Goal: Find specific page/section: Find specific page/section

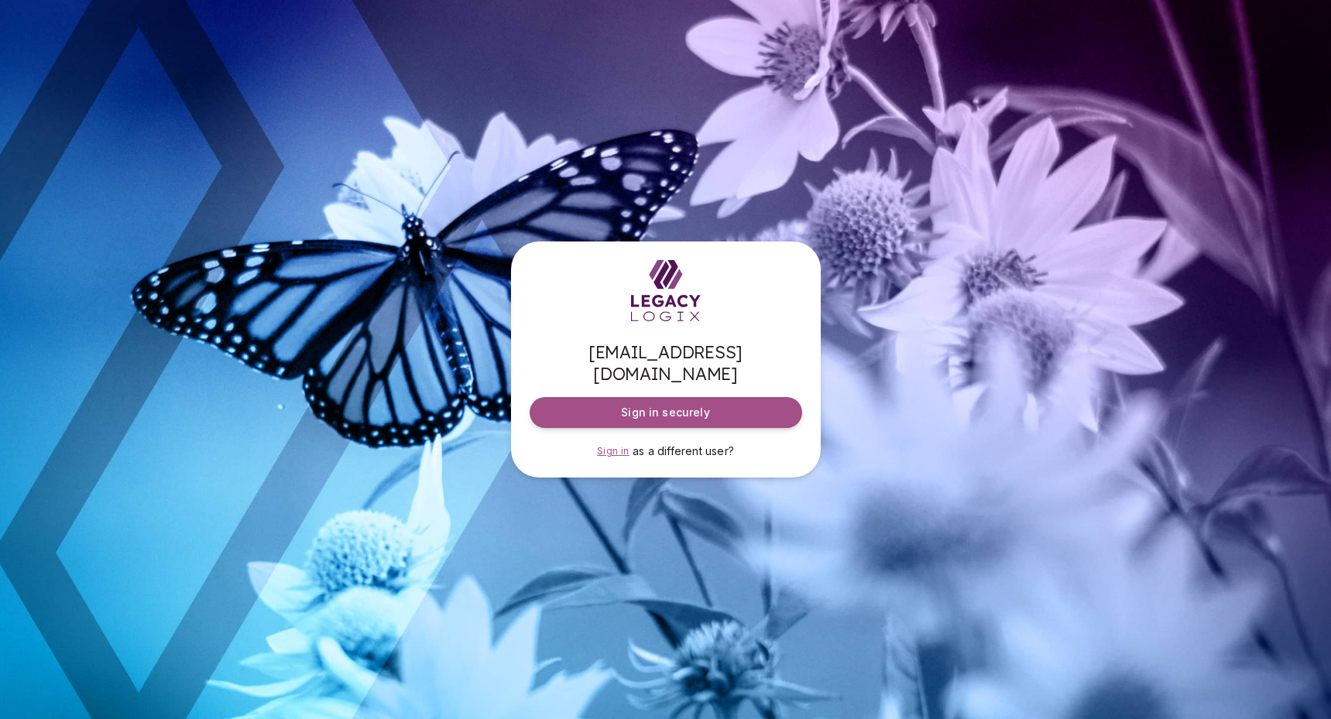
click at [611, 445] on span "Sign in" at bounding box center [613, 451] width 33 height 12
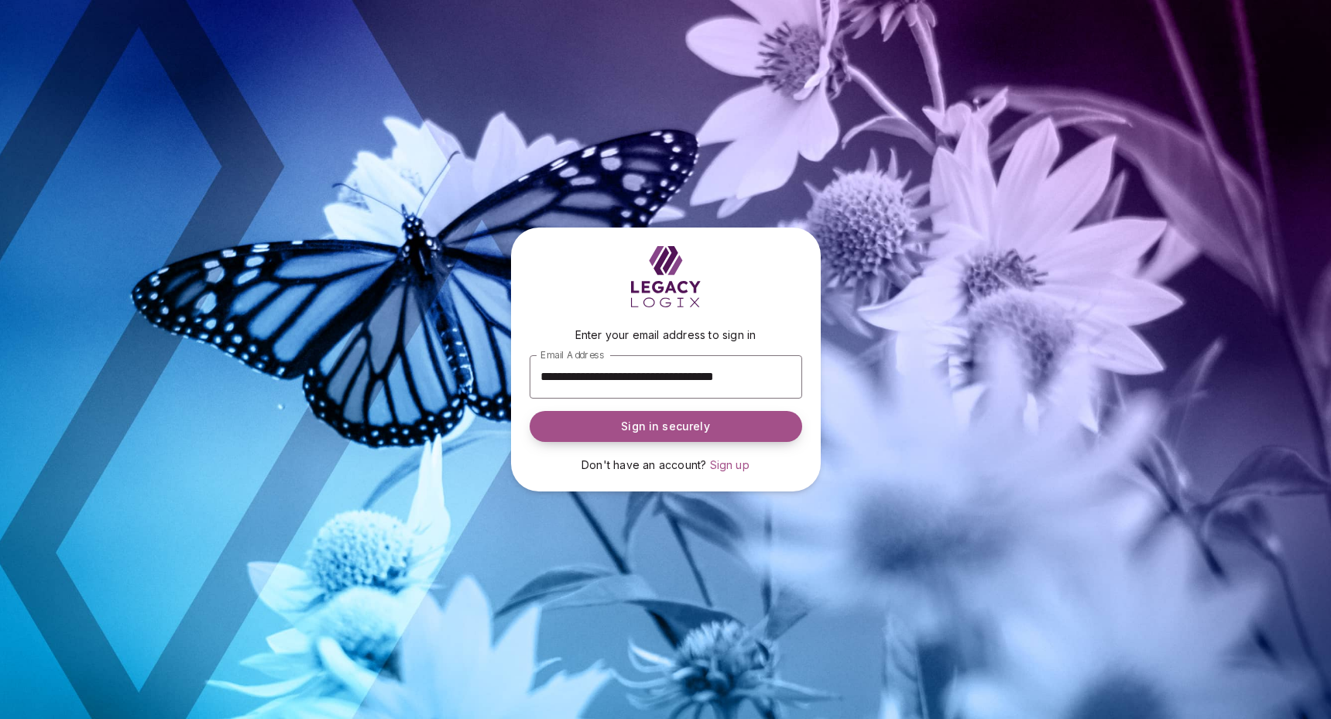
click at [656, 434] on button "Sign in securely" at bounding box center [665, 426] width 272 height 31
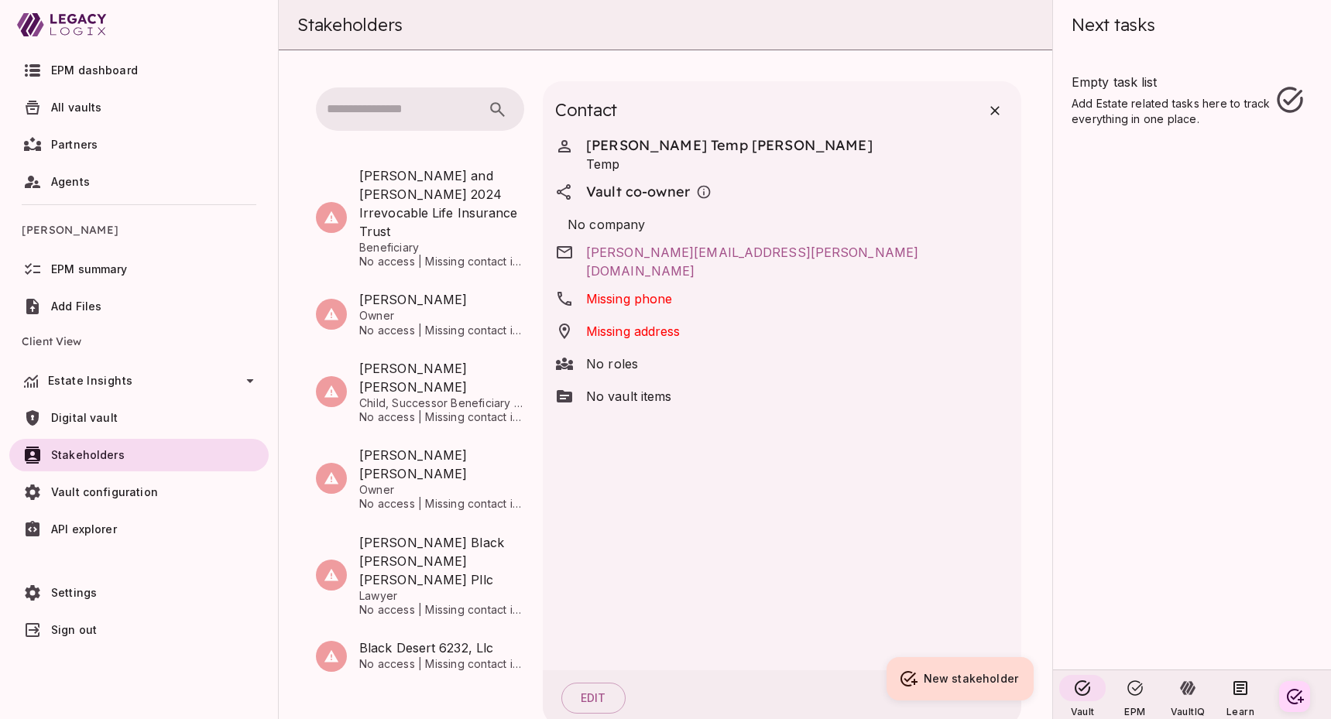
scroll to position [19, 0]
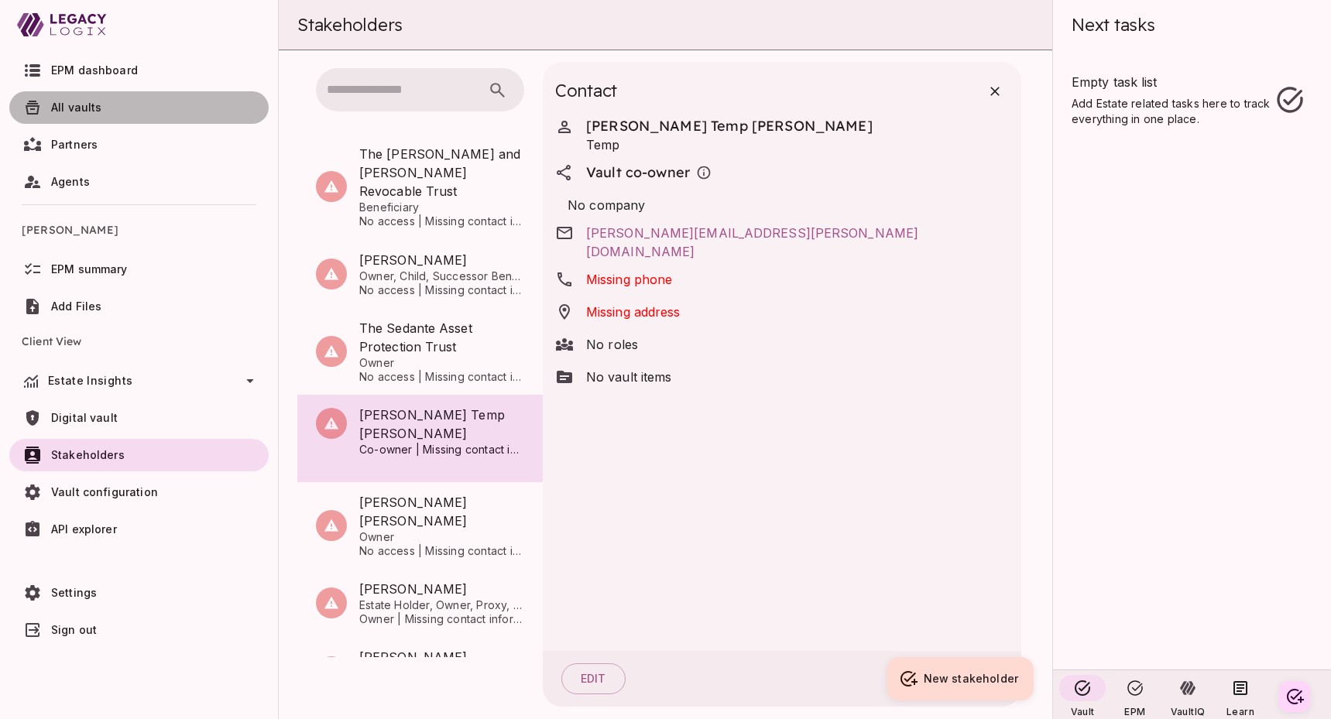
click at [70, 111] on span "All vaults" at bounding box center [76, 107] width 51 height 13
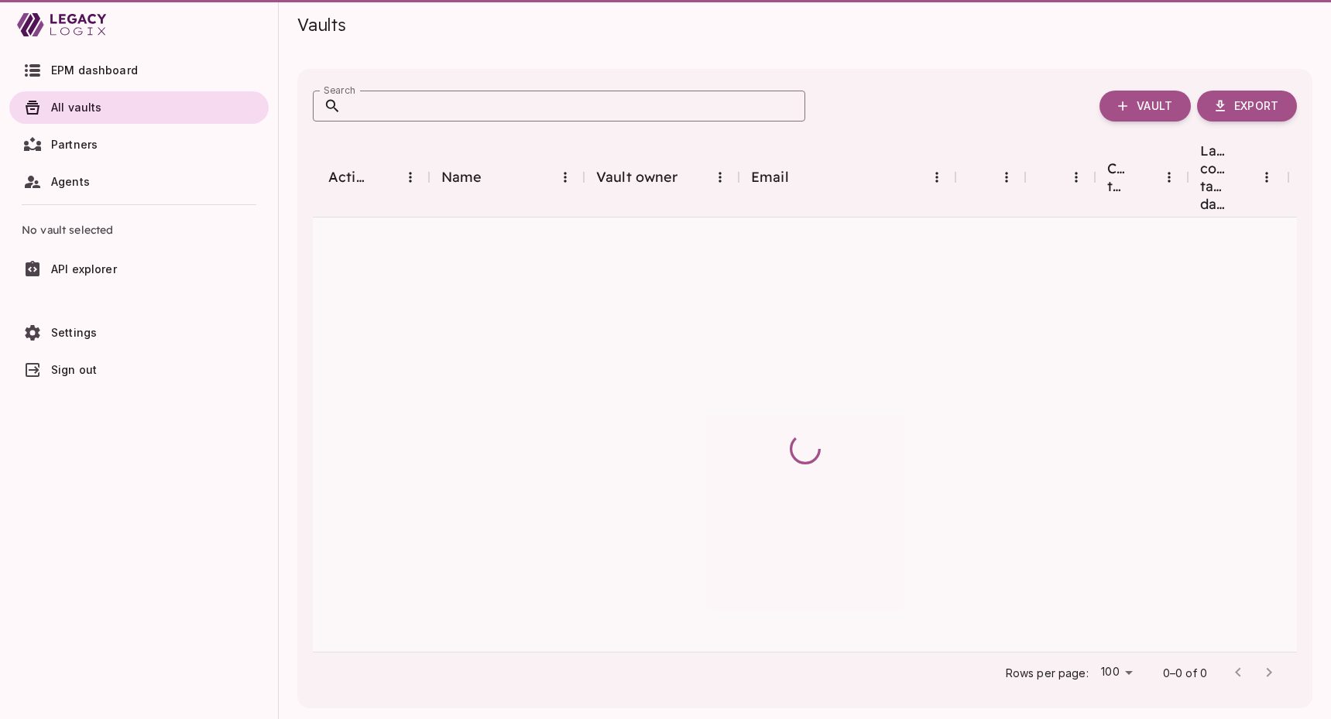
scroll to position [0, 0]
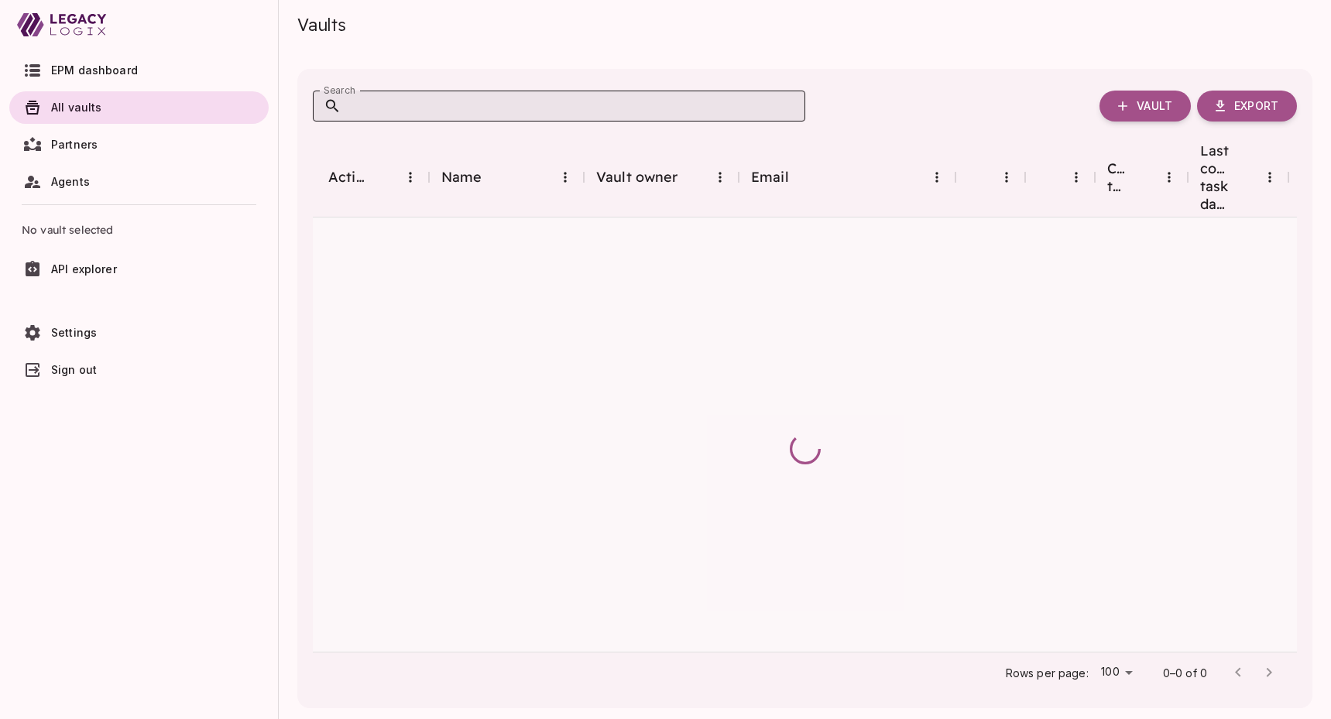
click at [431, 107] on input "Search" at bounding box center [573, 106] width 464 height 31
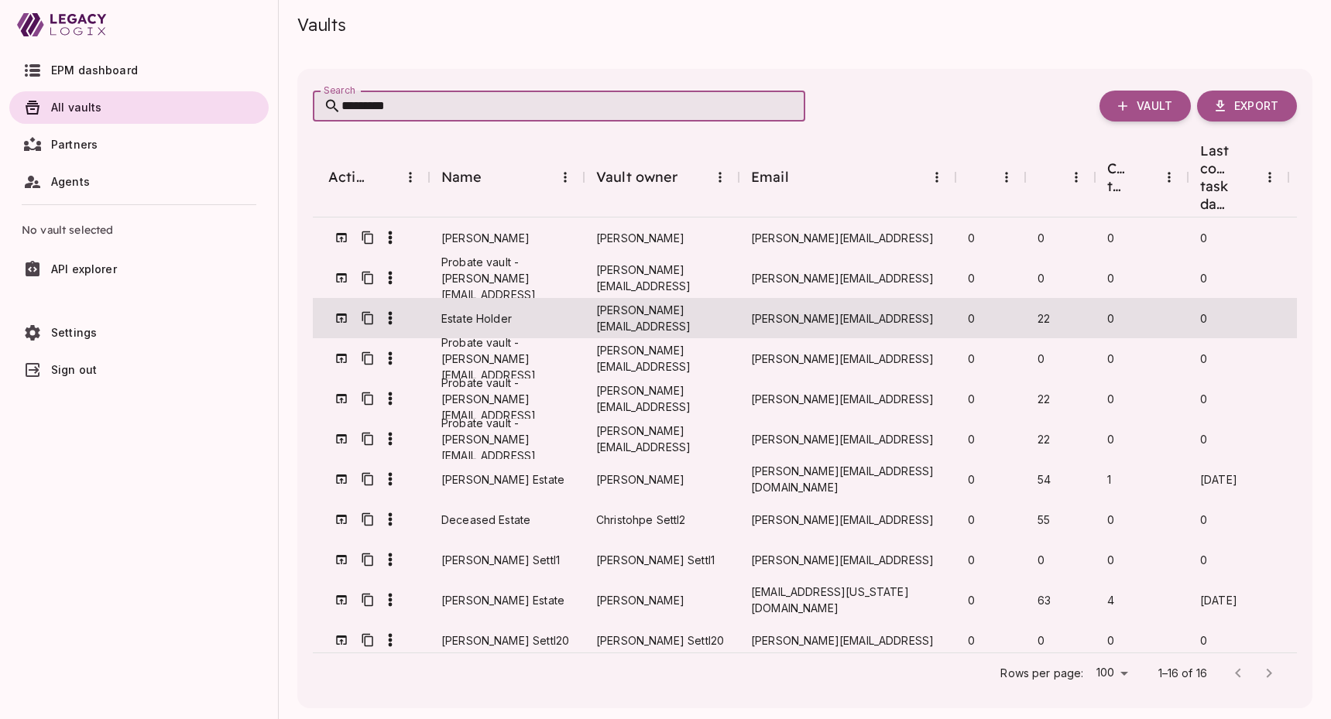
type input "*********"
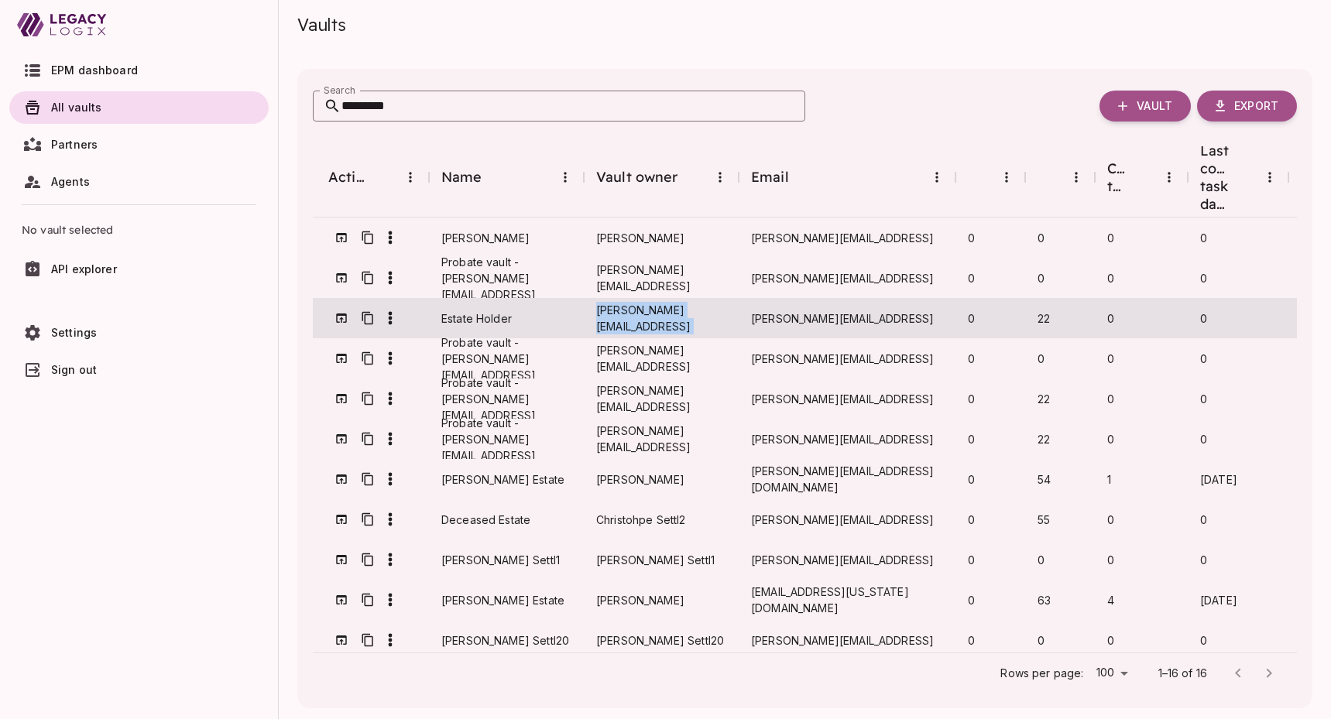
drag, startPoint x: 597, startPoint y: 304, endPoint x: 752, endPoint y: 297, distance: 155.0
click at [752, 298] on div "Estate Holder [EMAIL_ADDRESS] [PERSON_NAME][EMAIL_ADDRESS] 0 22 0 0 0 1 Active …" at bounding box center [967, 318] width 1308 height 40
copy span "[PERSON_NAME][EMAIL_ADDRESS]"
click at [375, 305] on button "button" at bounding box center [367, 318] width 26 height 26
